Goal: Obtain resource: Download file/media

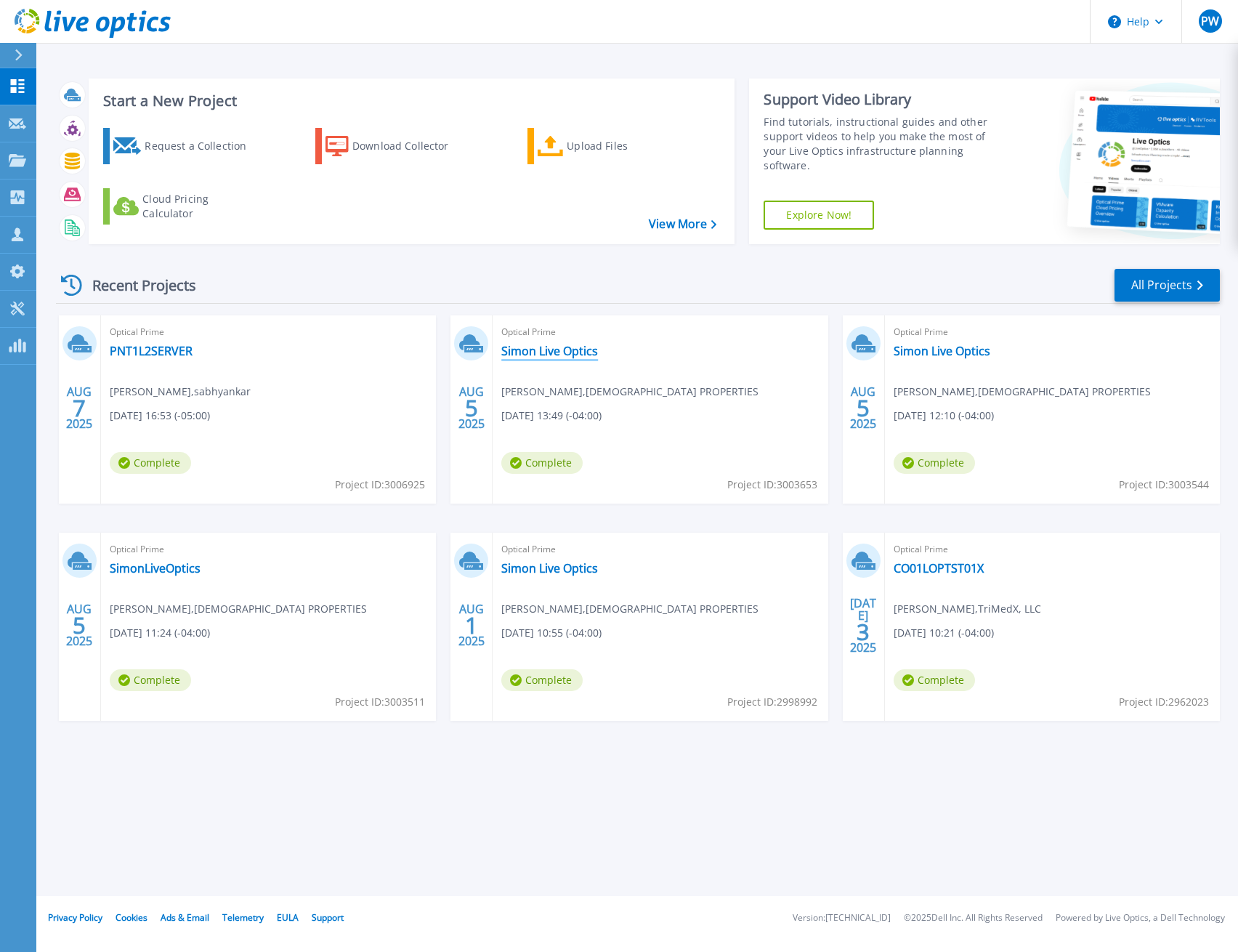
click at [585, 353] on link "Simon Live Optics" at bounding box center [549, 351] width 96 height 14
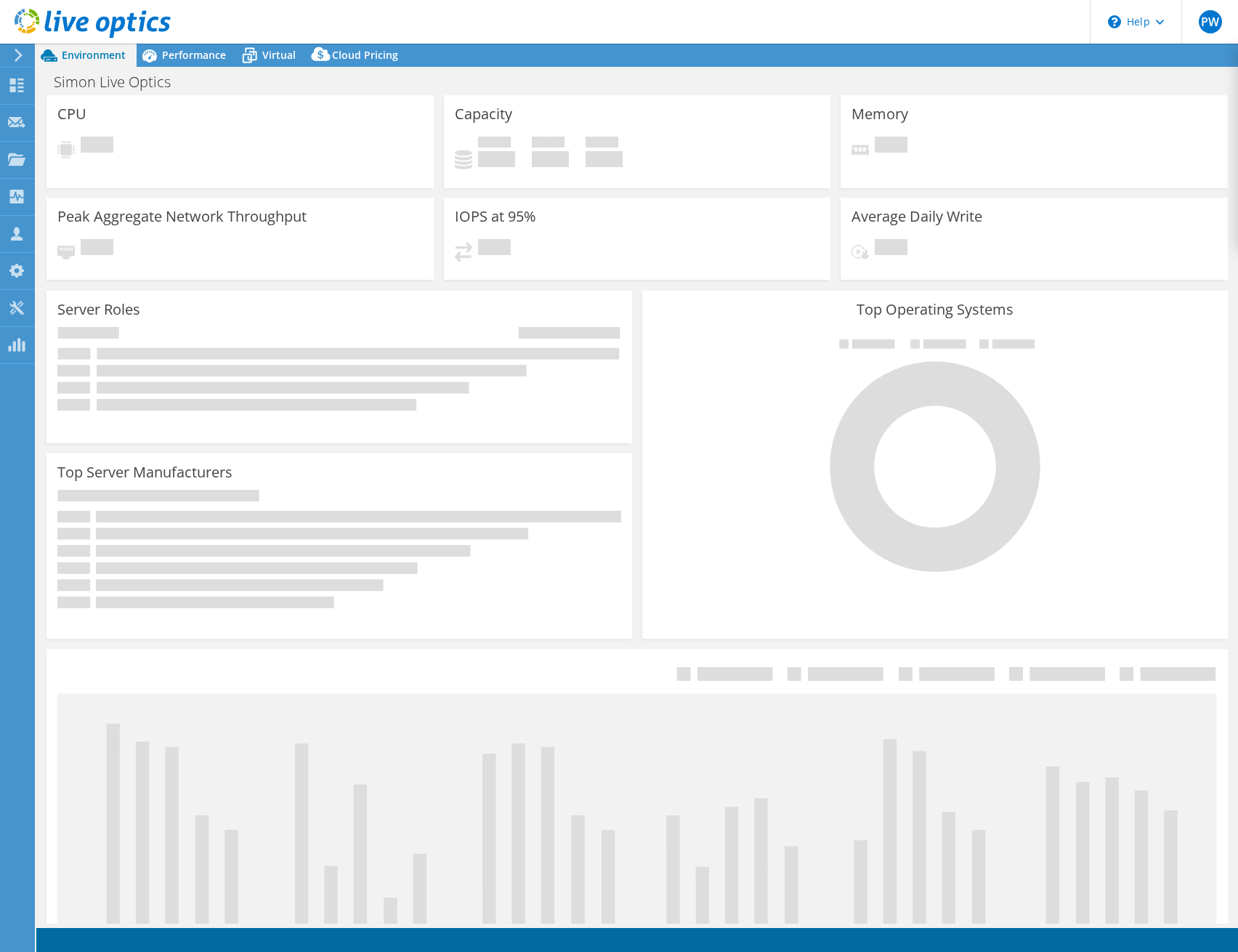
select select "USD"
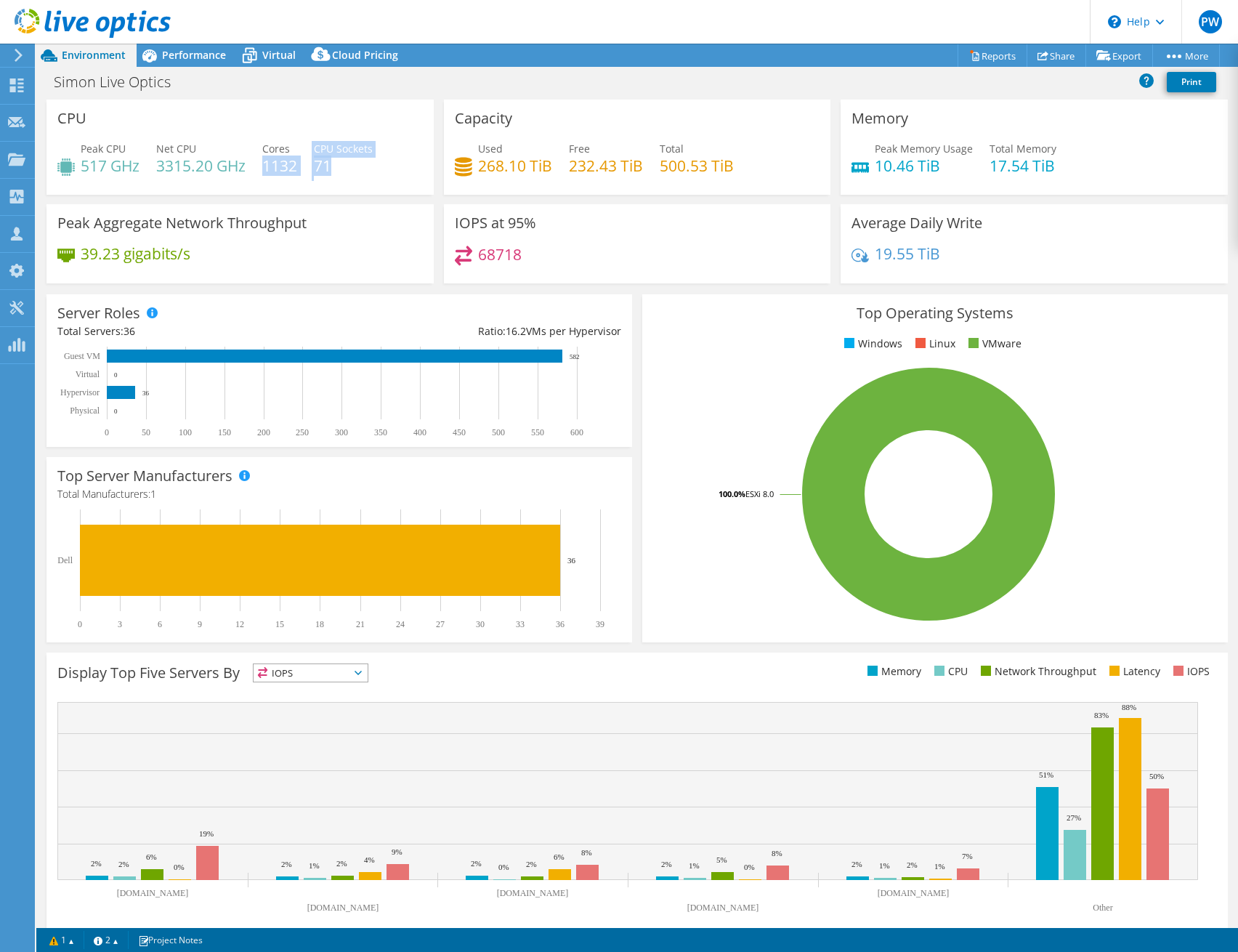
drag, startPoint x: 280, startPoint y: 173, endPoint x: 343, endPoint y: 172, distance: 63.0
click at [343, 172] on div "Peak CPU 517 GHz Net CPU 3315.20 GHz Cores 1132 CPU Sockets 71" at bounding box center [240, 164] width 366 height 47
click at [989, 54] on link "Reports" at bounding box center [992, 56] width 70 height 23
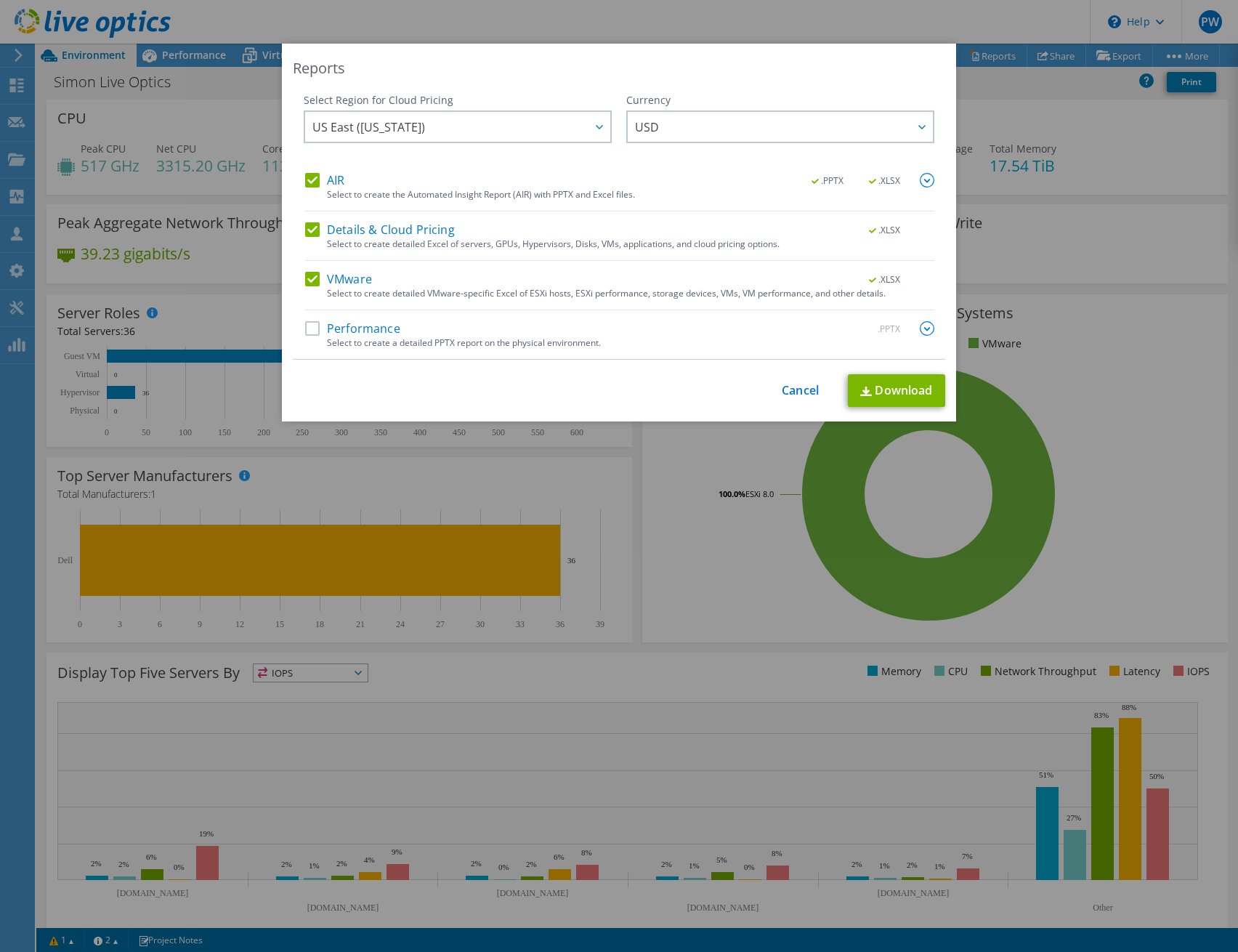
click at [367, 239] on div "Select to create detailed Excel of servers, GPUs, Hypervisors, Disks, VMs, appl…" at bounding box center [630, 245] width 608 height 11
click at [327, 187] on label "AIR" at bounding box center [325, 180] width 39 height 14
click at [0, 0] on input "AIR" at bounding box center [0, 0] width 0 height 0
click at [343, 239] on div "Select to create detailed Excel of servers, GPUs, Hypervisors, Disks, VMs, appl…" at bounding box center [630, 245] width 608 height 11
click at [370, 230] on label "Details & Cloud Pricing" at bounding box center [380, 230] width 149 height 14
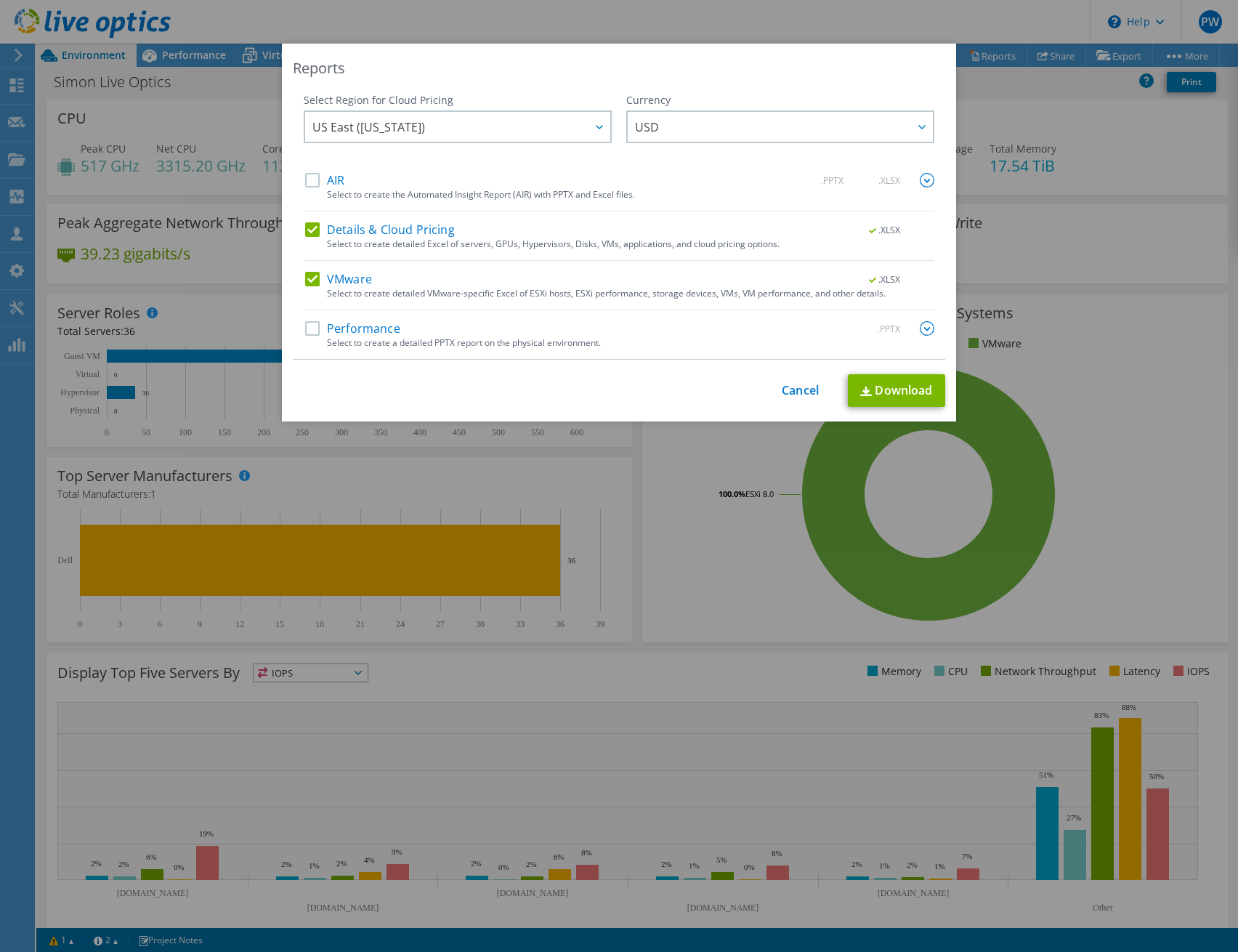
click at [0, 0] on input "Details & Cloud Pricing" at bounding box center [0, 0] width 0 height 0
click at [886, 394] on link "Download" at bounding box center [896, 390] width 97 height 33
click at [781, 391] on link "Cancel" at bounding box center [800, 390] width 37 height 14
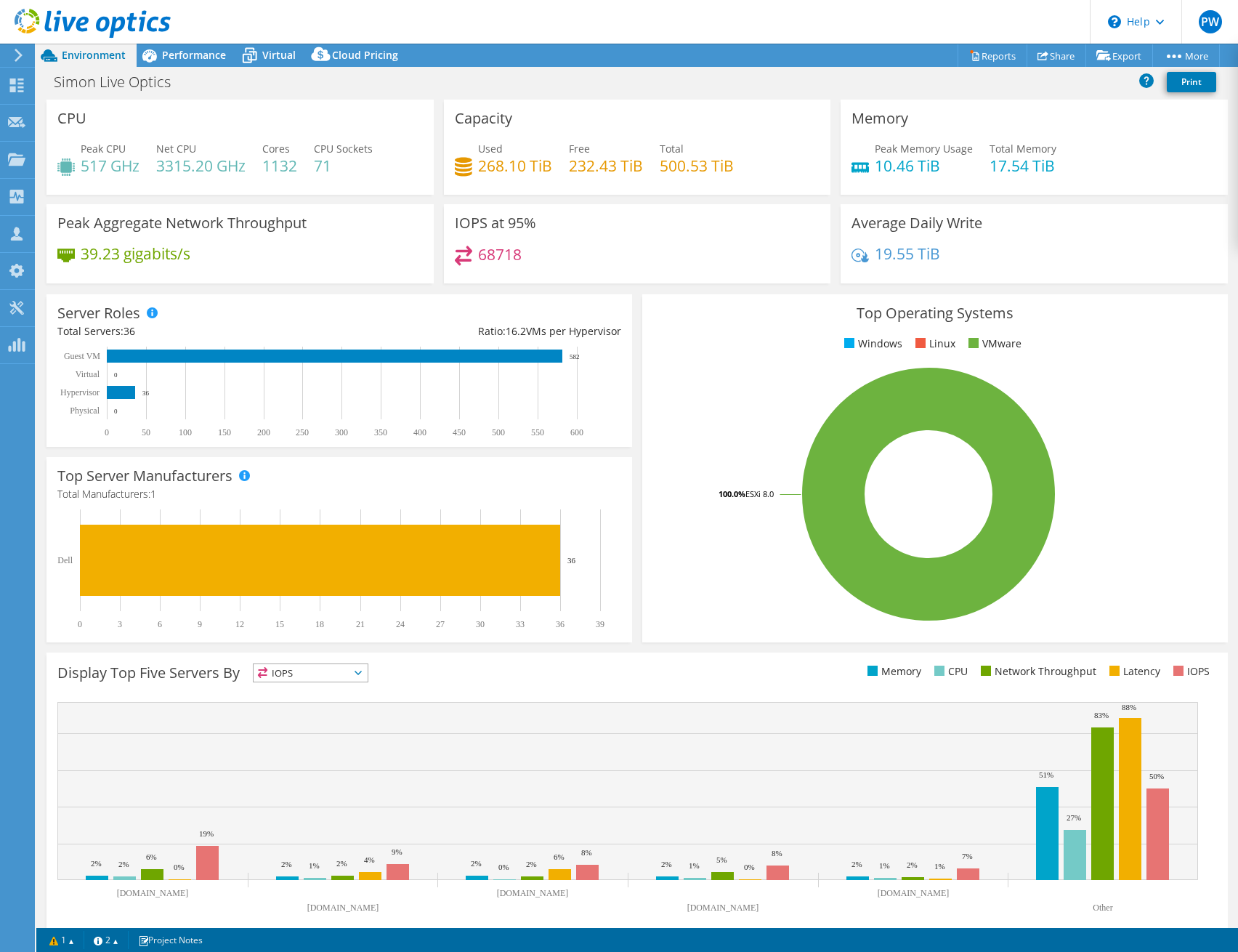
click at [698, 18] on header "PW Partner Team Member [PERSON_NAME] [EMAIL_ADDRESS][DOMAIN_NAME] [DOMAIN_NAME]…" at bounding box center [619, 21] width 1238 height 43
